Goal: Book appointment/travel/reservation

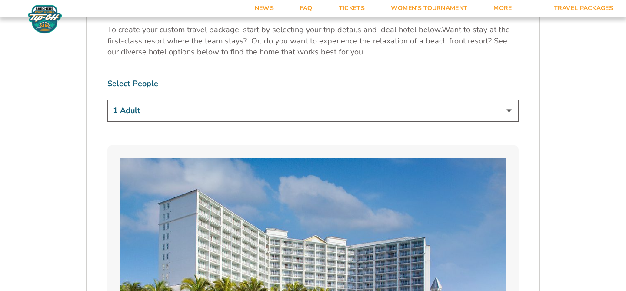
scroll to position [524, 0]
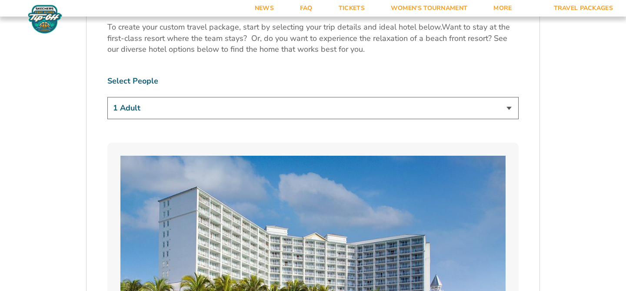
click at [210, 118] on select "1 Adult 2 Adults 3 Adults 4 Adults 2 Adults + 1 Child 2 Adults + 2 Children 2 A…" at bounding box center [312, 108] width 411 height 22
select select "2 Adults"
click at [107, 97] on select "1 Adult 2 Adults 3 Adults 4 Adults 2 Adults + 1 Child 2 Adults + 2 Children 2 A…" at bounding box center [312, 108] width 411 height 22
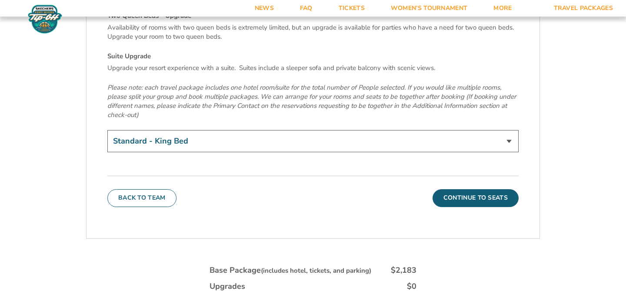
scroll to position [3031, 0]
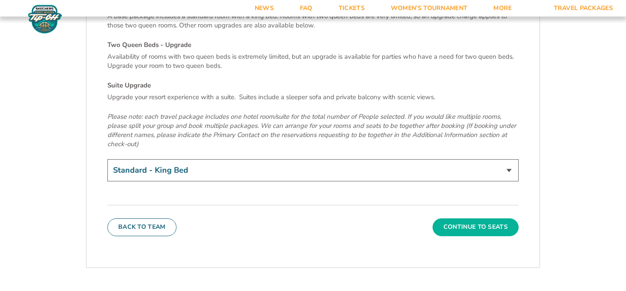
click at [490, 218] on button "Continue To Seats" at bounding box center [476, 226] width 86 height 17
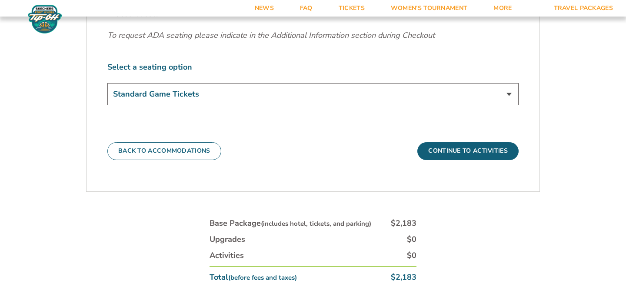
scroll to position [348, 0]
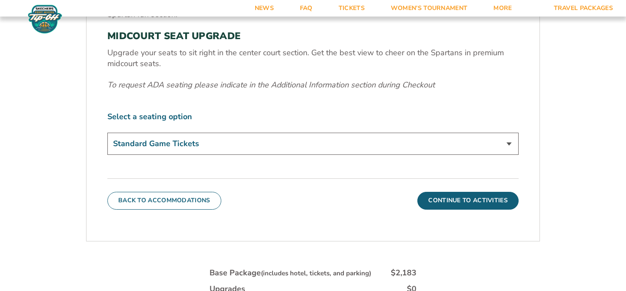
click at [322, 129] on div "Select a seating option Standard Game Tickets Midcourt Seat Upgrade (+$140 per …" at bounding box center [312, 134] width 411 height 46
click at [322, 140] on select "Standard Game Tickets Midcourt Seat Upgrade (+$140 per person)" at bounding box center [312, 144] width 411 height 22
click at [460, 207] on button "Continue To Activities" at bounding box center [467, 200] width 101 height 17
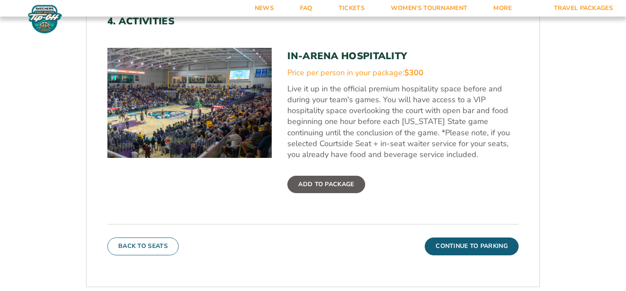
scroll to position [288, 0]
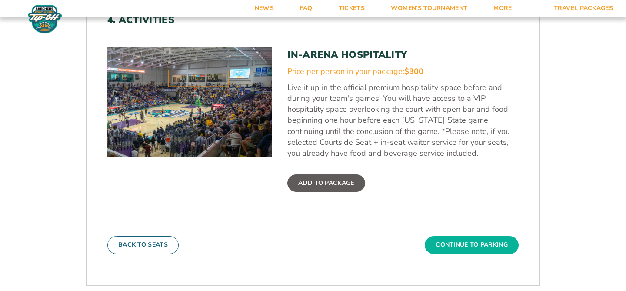
click at [472, 244] on button "Continue To Parking" at bounding box center [472, 244] width 94 height 17
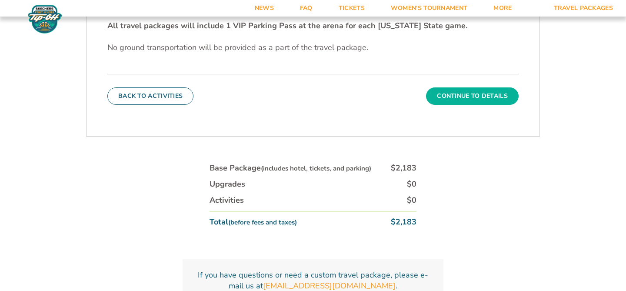
scroll to position [310, 0]
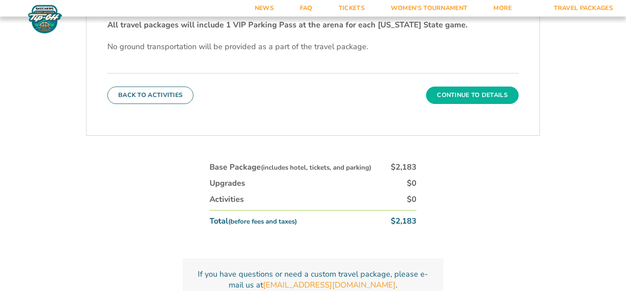
click at [454, 93] on button "Continue To Details" at bounding box center [472, 95] width 93 height 17
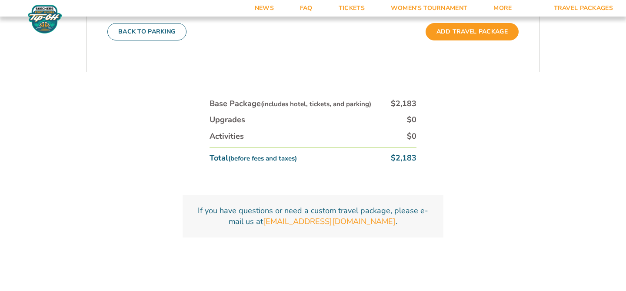
scroll to position [467, 0]
